Goal: Information Seeking & Learning: Check status

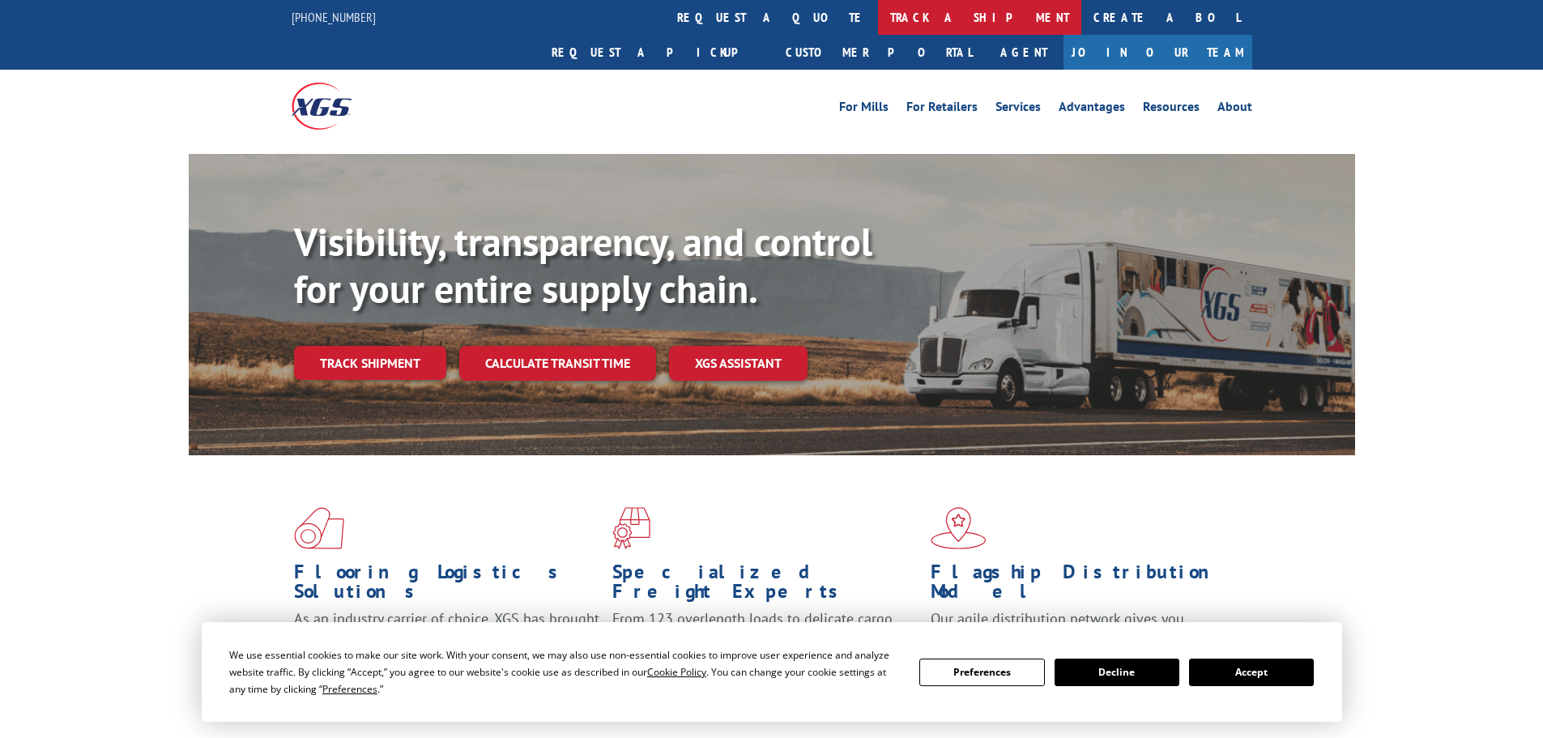
click at [878, 21] on link "track a shipment" at bounding box center [979, 17] width 203 height 35
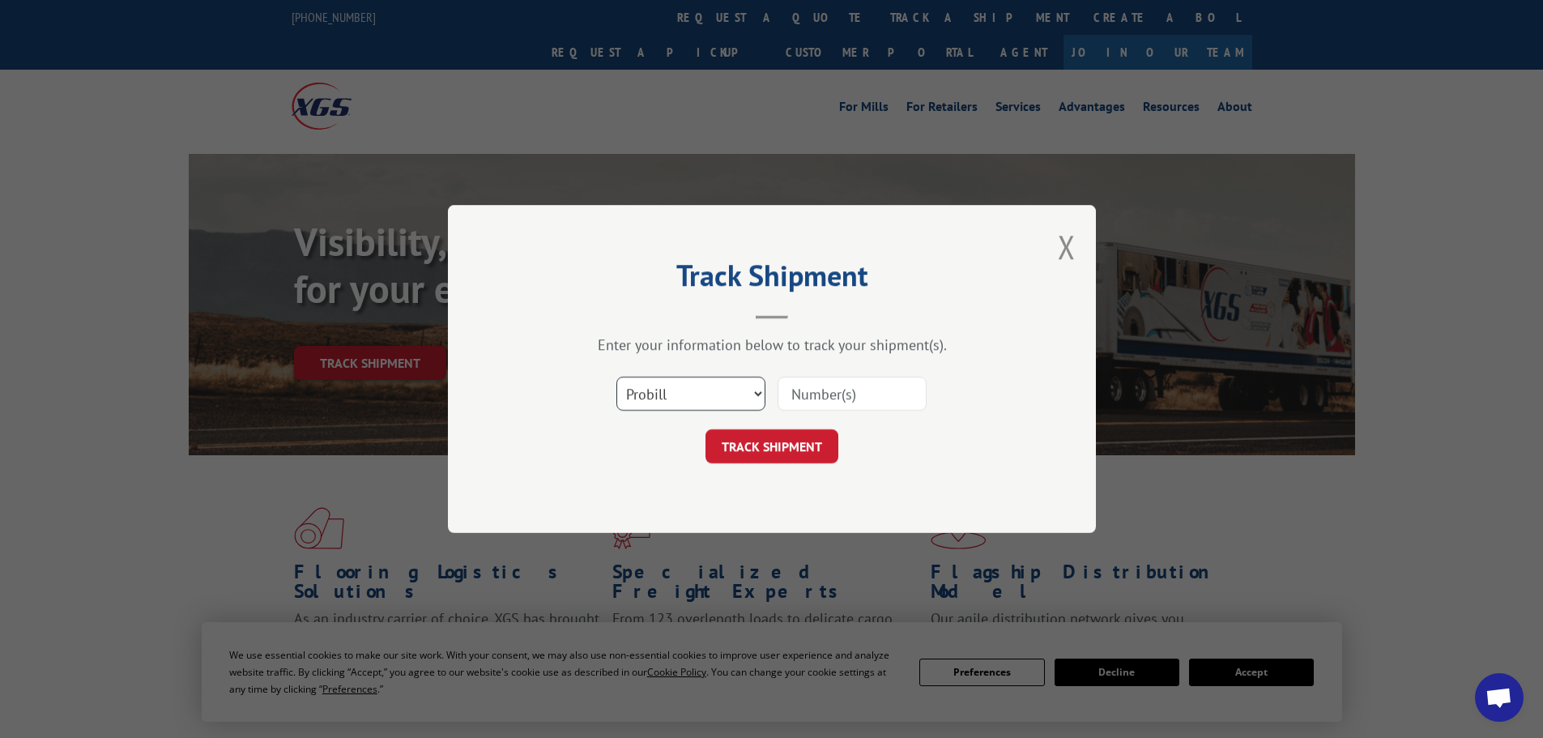
click at [673, 398] on select "Select category... Probill BOL PO" at bounding box center [690, 394] width 149 height 34
select select "bol"
click at [616, 377] on select "Select category... Probill BOL PO" at bounding box center [690, 394] width 149 height 34
click at [826, 383] on input at bounding box center [851, 394] width 149 height 34
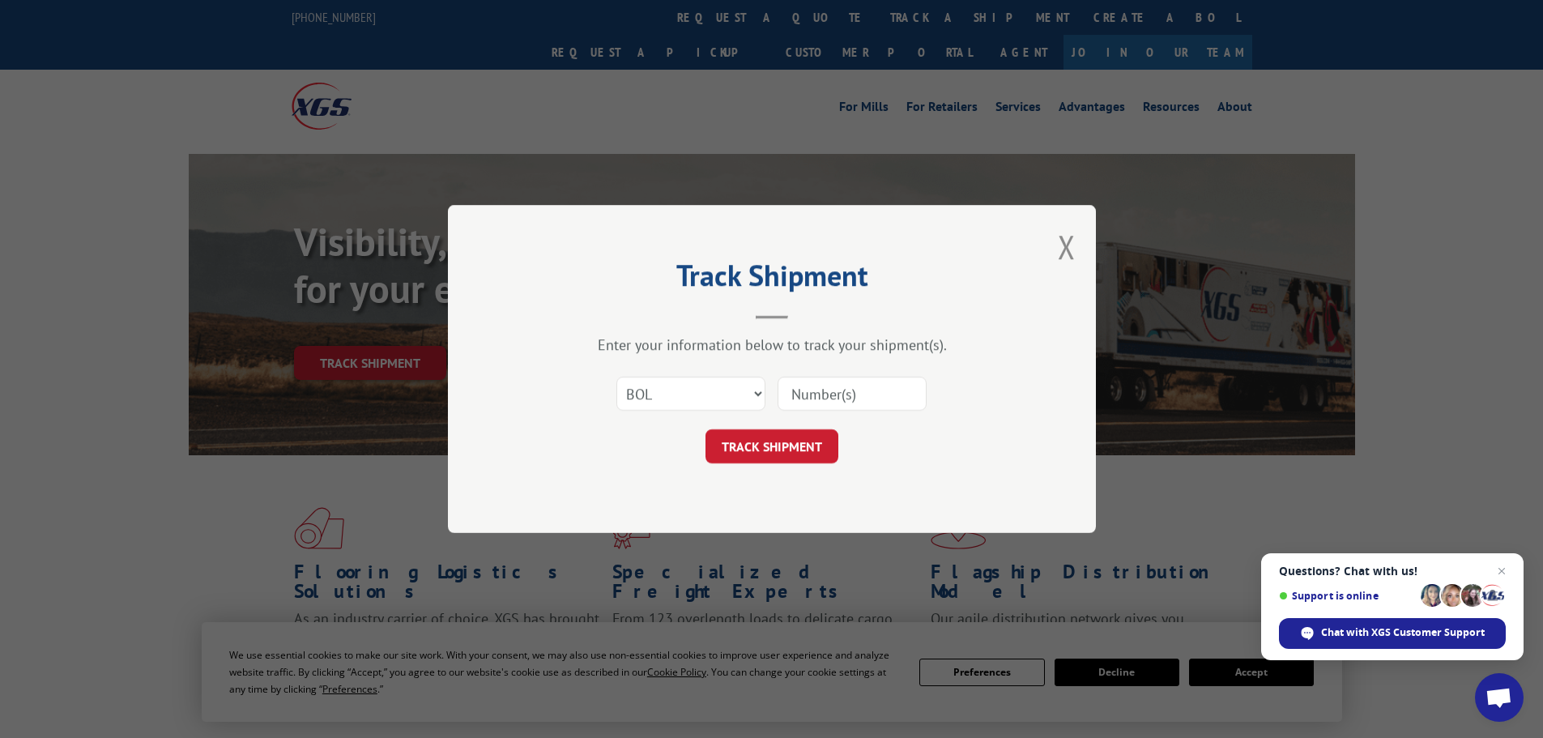
paste input "453819"
type input "453819"
click at [781, 436] on button "TRACK SHIPMENT" at bounding box center [771, 446] width 133 height 34
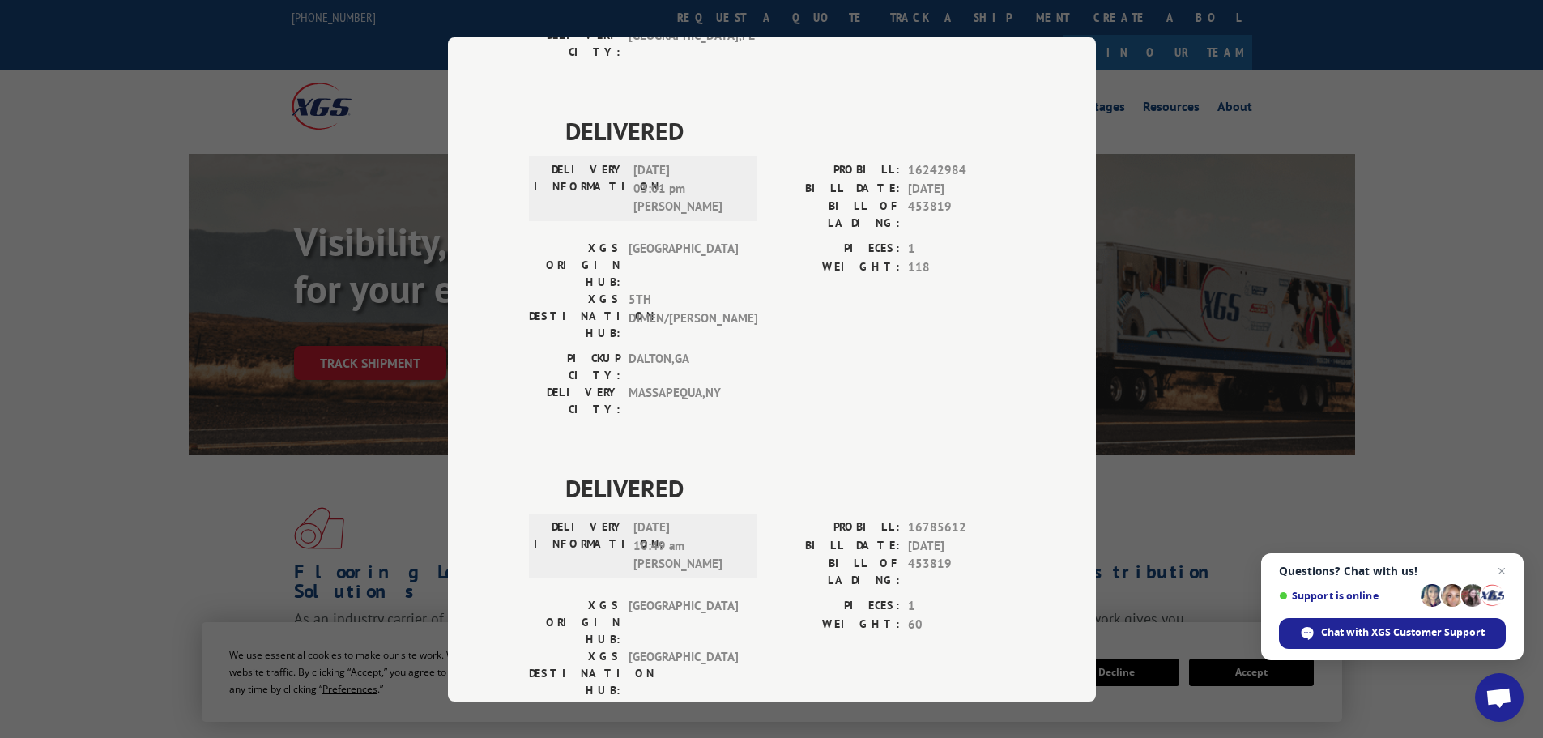
scroll to position [1539, 0]
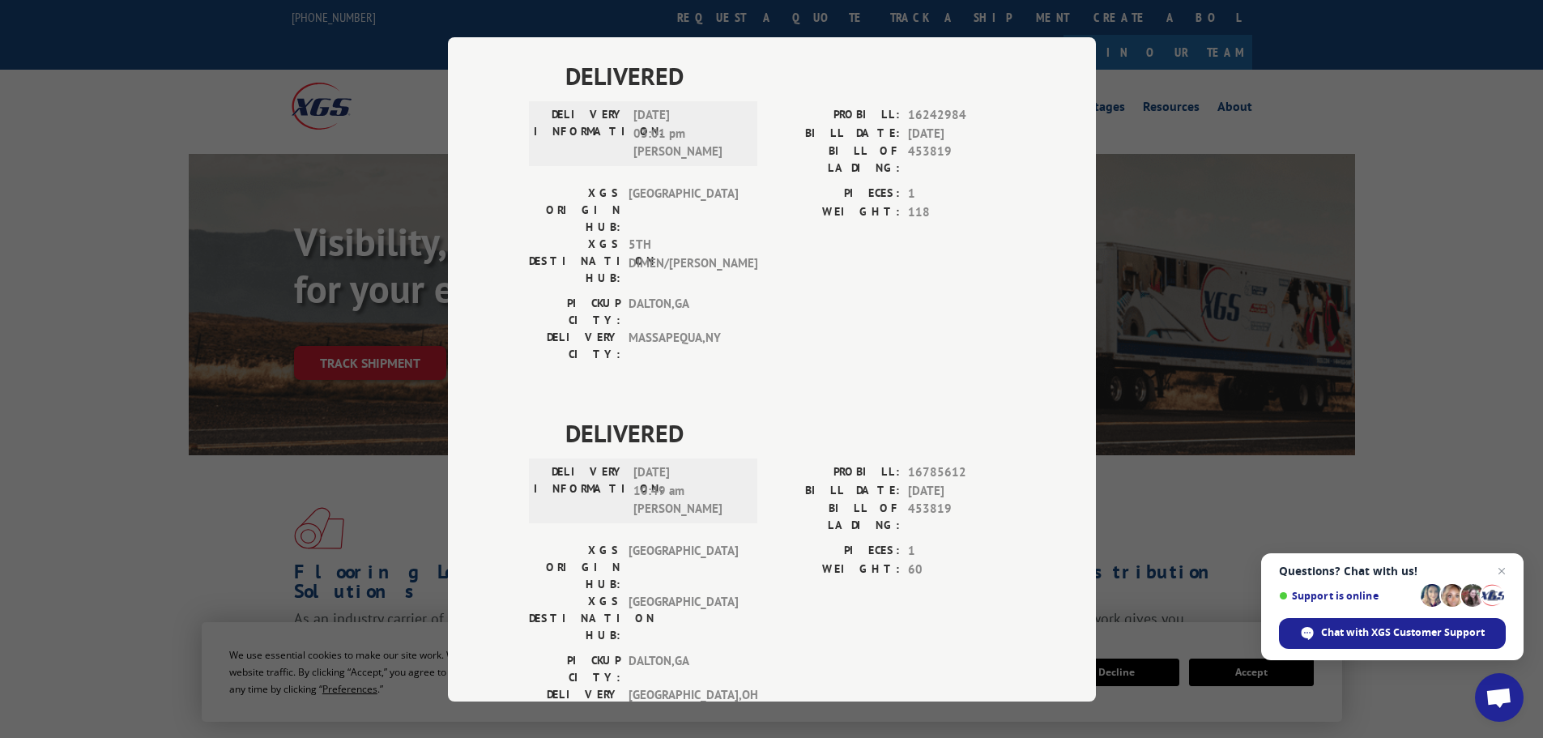
click at [505, 282] on div "Track Shipment DELIVERED DELIVERY INFORMATION: PROBILL: 6827719 BILL DATE: [DAT…" at bounding box center [772, 369] width 648 height 664
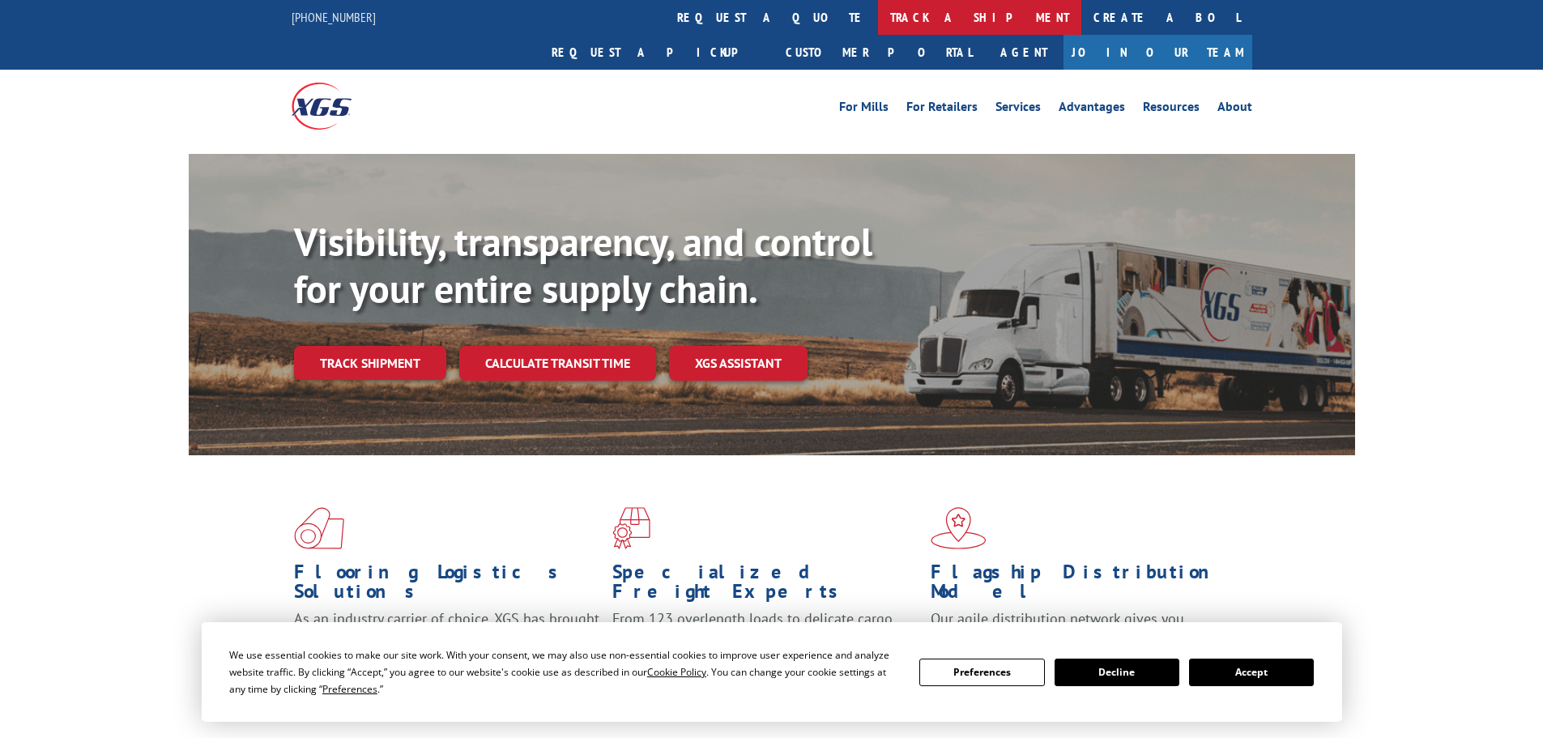
click at [878, 18] on link "track a shipment" at bounding box center [979, 17] width 203 height 35
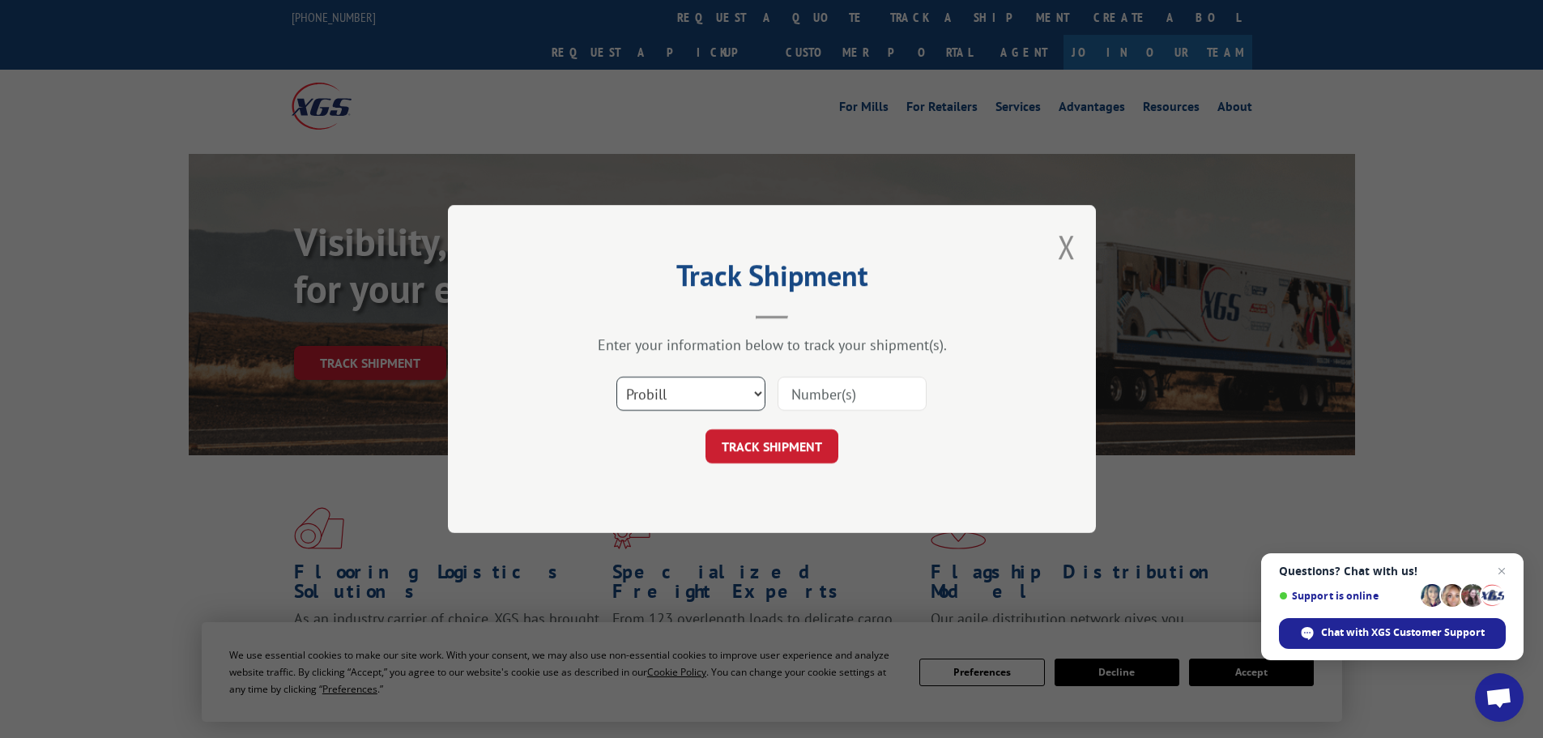
click at [651, 400] on select "Select category... Probill BOL PO" at bounding box center [690, 394] width 149 height 34
select select "bol"
click at [616, 377] on select "Select category... Probill BOL PO" at bounding box center [690, 394] width 149 height 34
click at [807, 390] on input at bounding box center [851, 394] width 149 height 34
paste input "5225813"
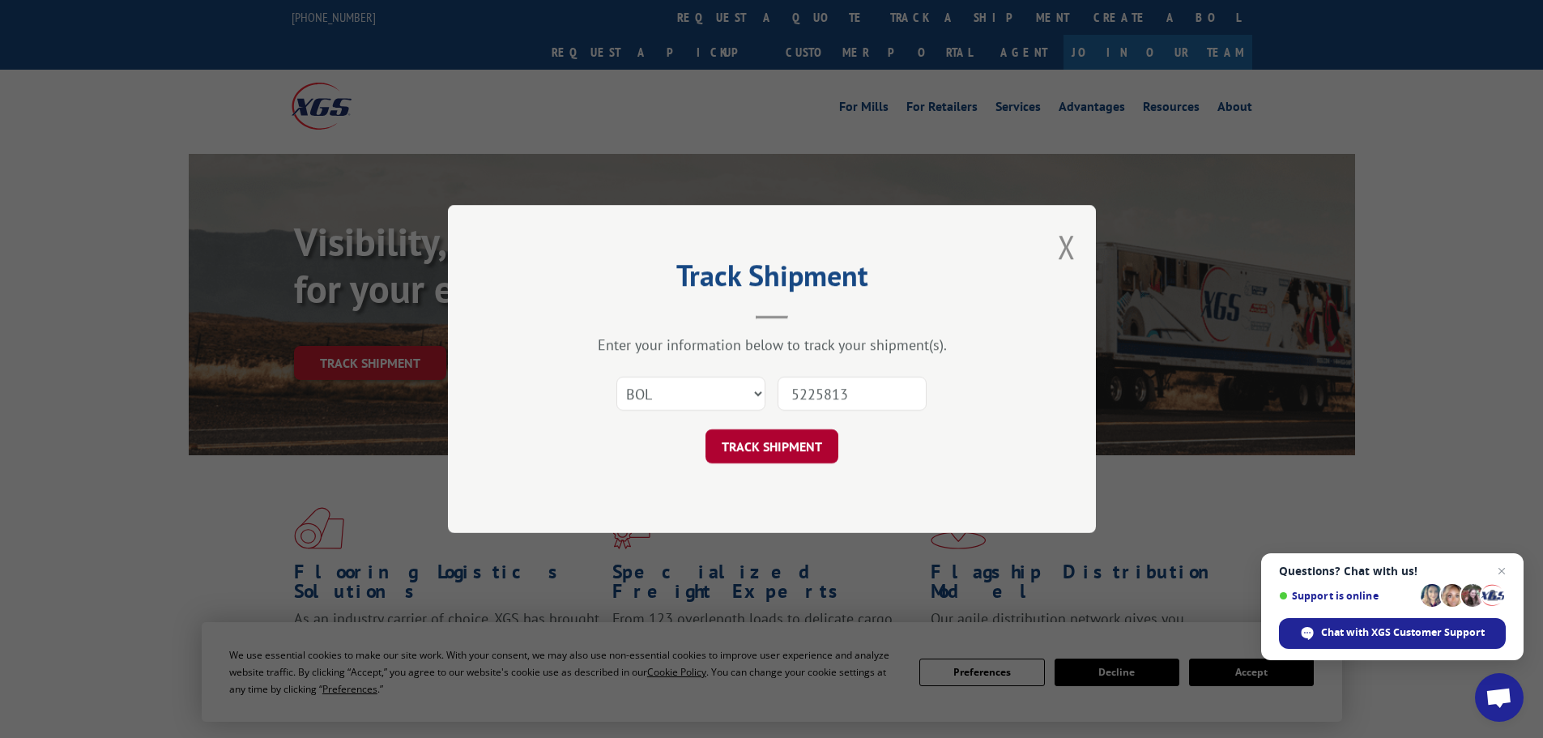
type input "5225813"
click at [788, 438] on button "TRACK SHIPMENT" at bounding box center [771, 446] width 133 height 34
